Goal: Find specific page/section: Find specific page/section

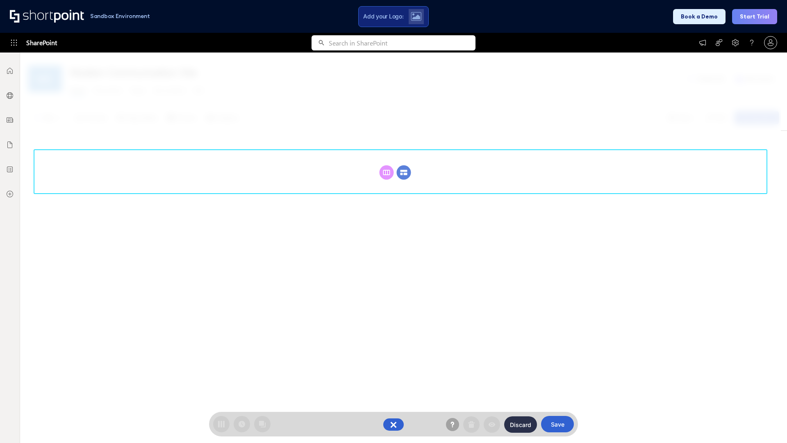
scroll to position [113, 0]
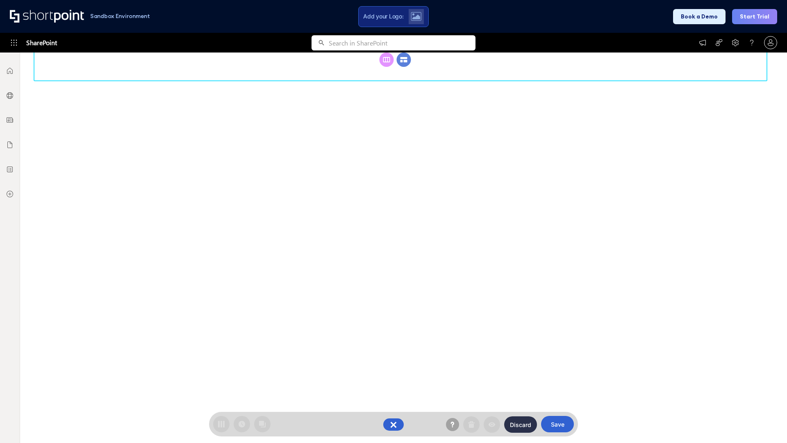
click at [404, 67] on circle at bounding box center [404, 59] width 14 height 14
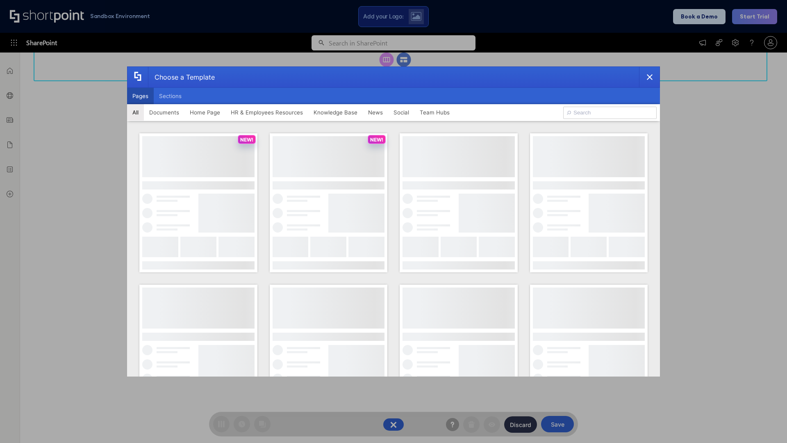
scroll to position [0, 0]
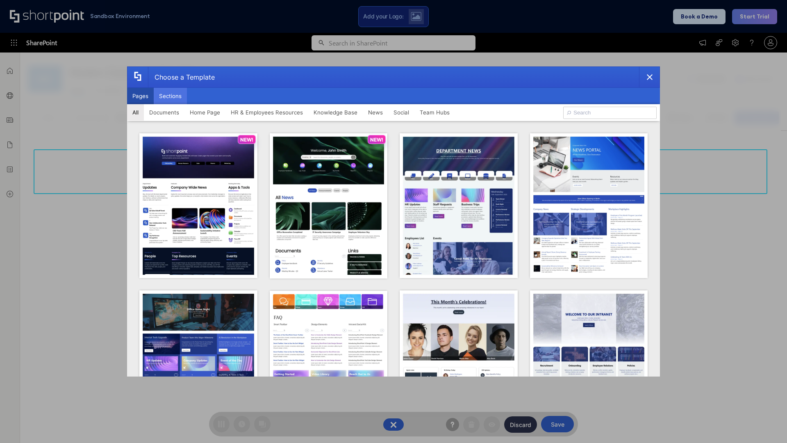
click at [170, 96] on button "Sections" at bounding box center [170, 96] width 33 height 16
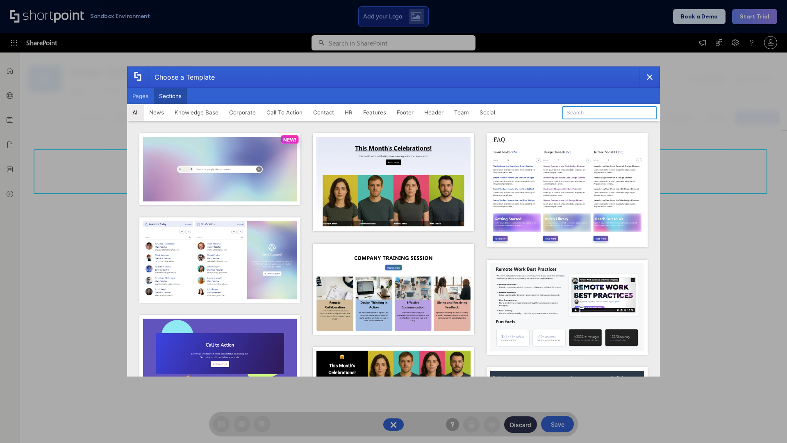
type input "Footer 2"
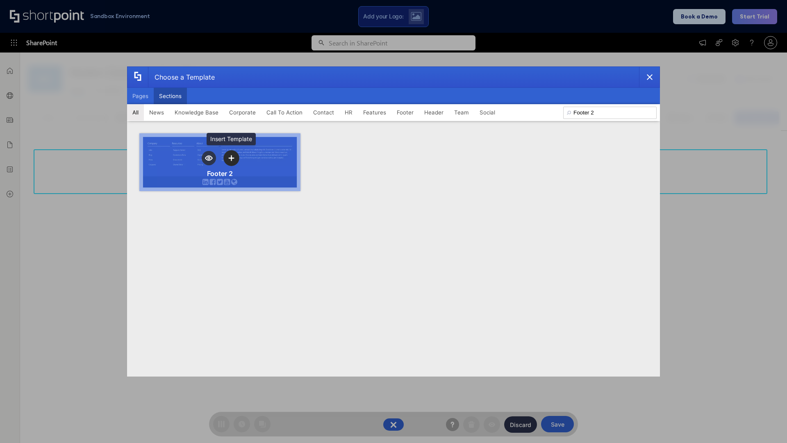
click at [231, 158] on icon "template selector" at bounding box center [231, 158] width 6 height 6
